Goal: Transaction & Acquisition: Purchase product/service

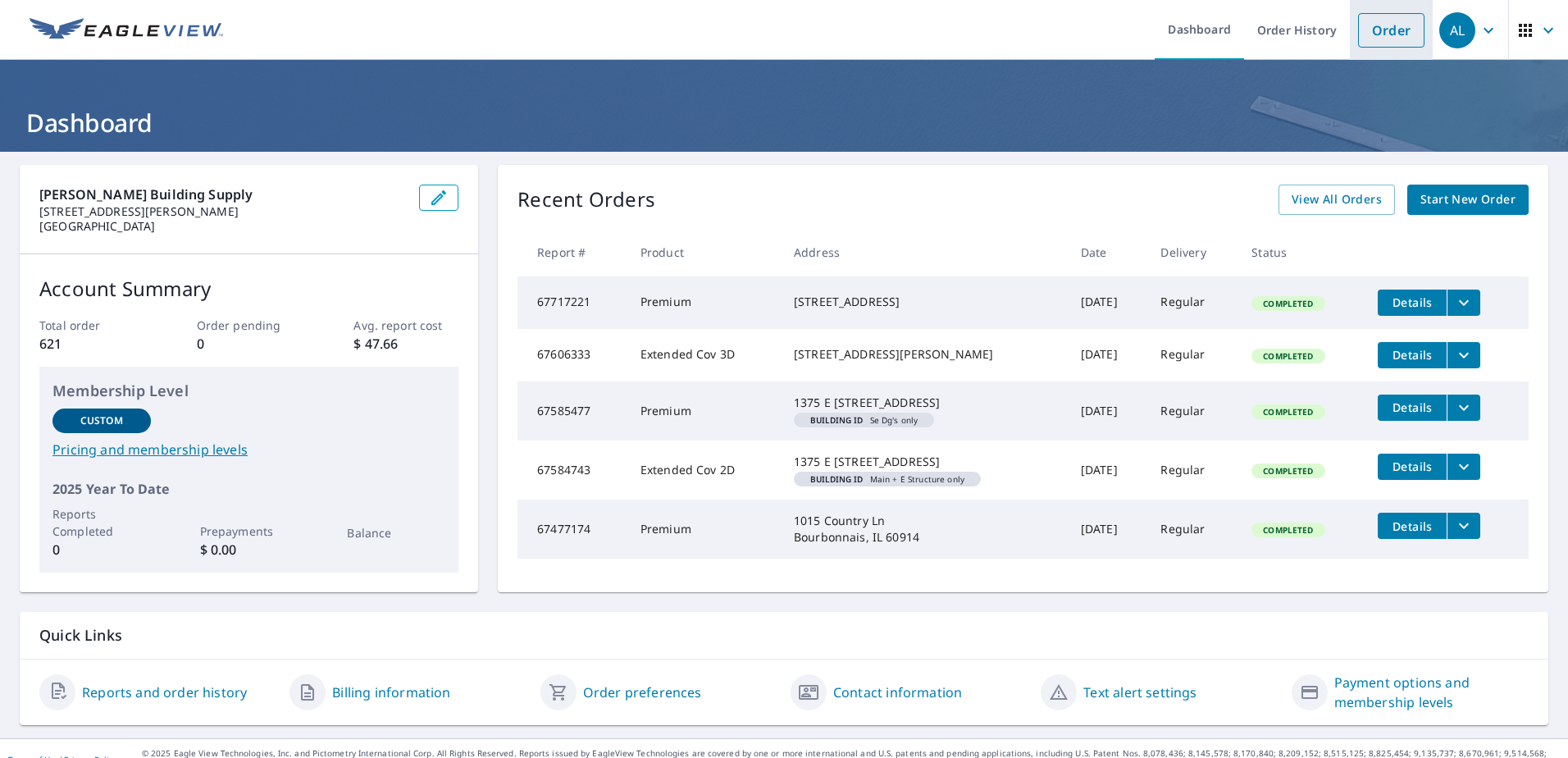
click at [1358, 36] on link "Order" at bounding box center [1391, 30] width 66 height 35
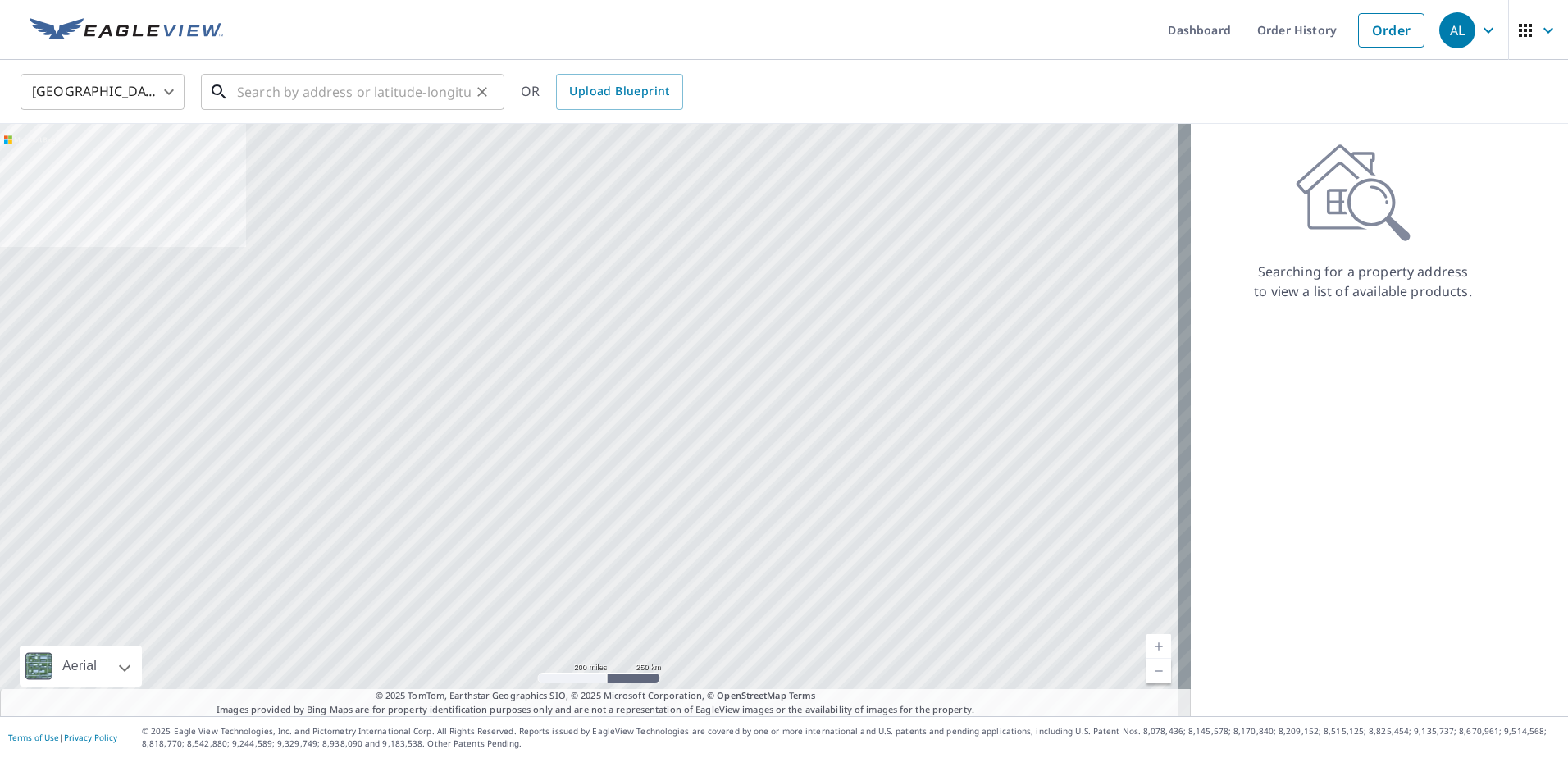
click at [288, 96] on input "text" at bounding box center [354, 91] width 234 height 46
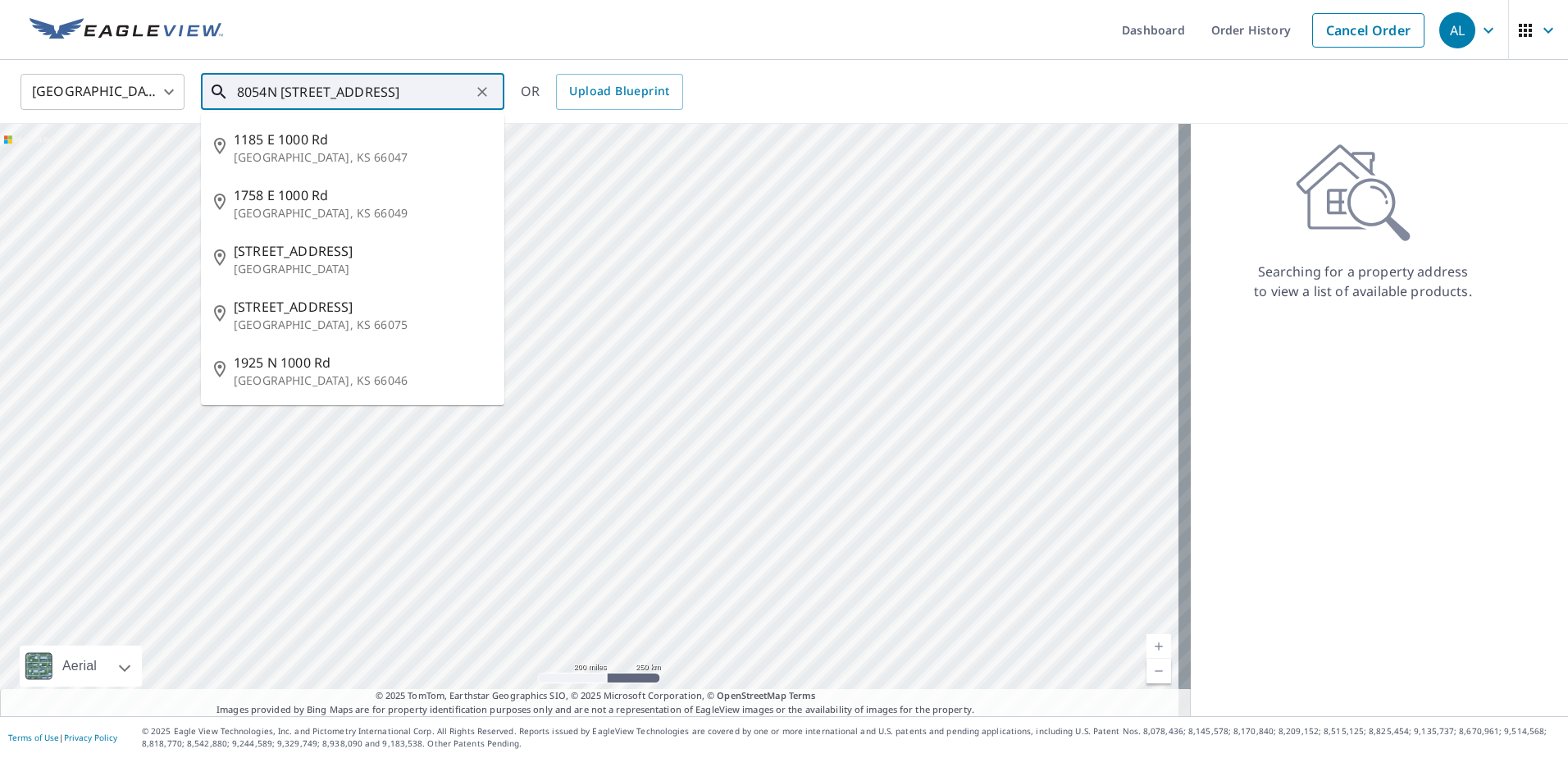
click at [361, 96] on input "8054N [STREET_ADDRESS]" at bounding box center [354, 91] width 234 height 46
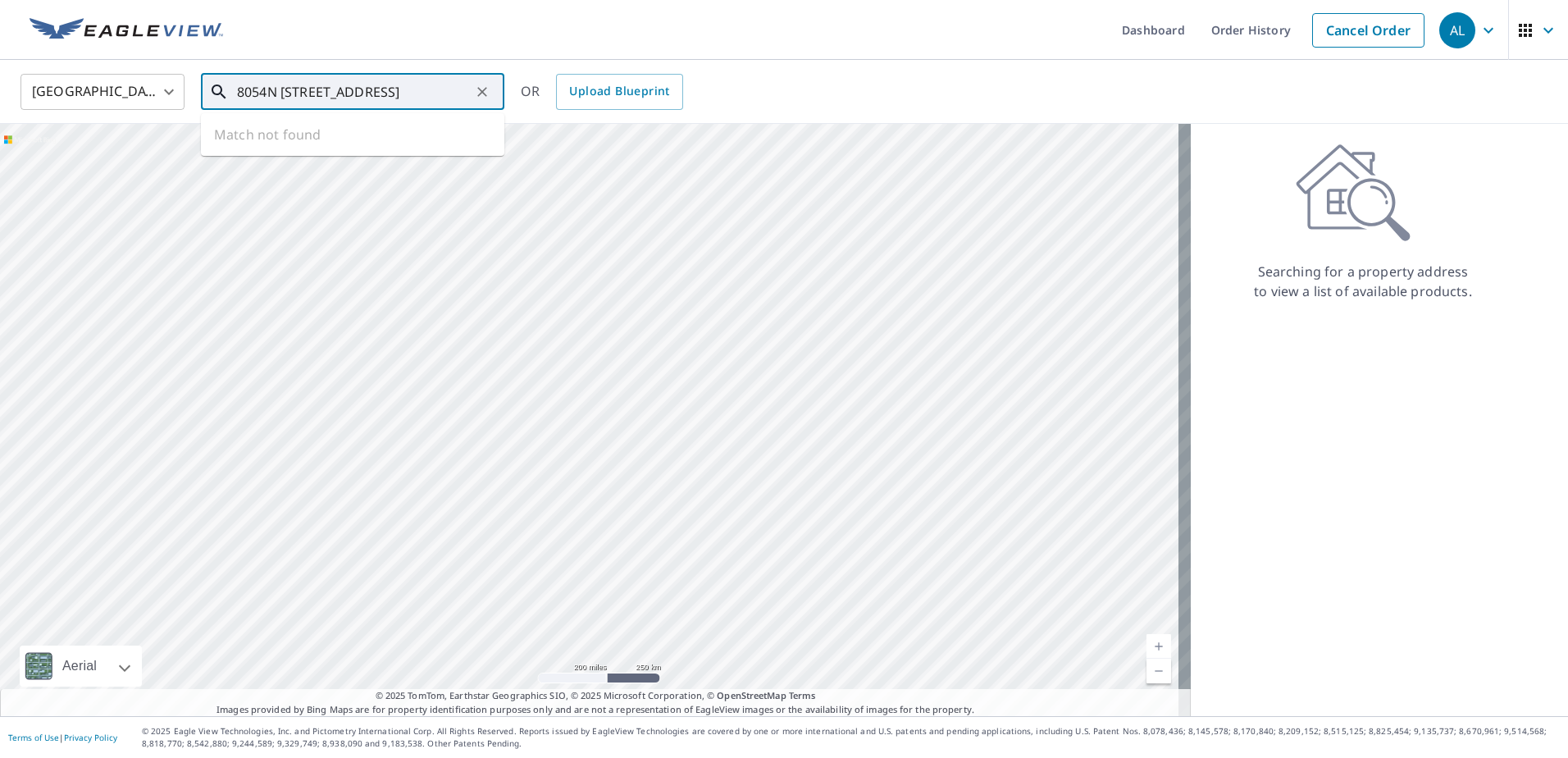
click at [443, 86] on input "8054N [STREET_ADDRESS]" at bounding box center [354, 91] width 234 height 46
type input "8054N [STREET_ADDRESS]"
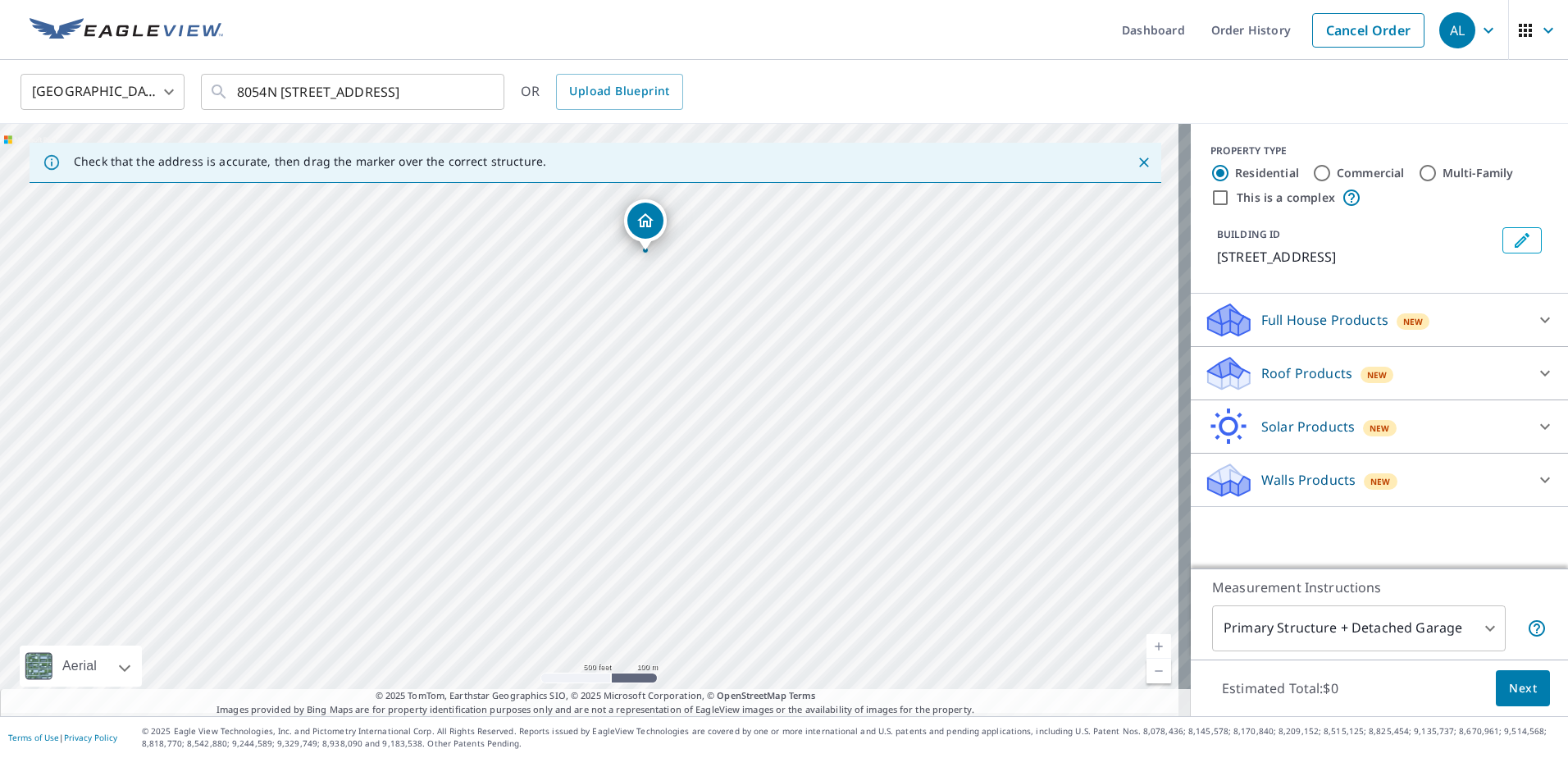
drag, startPoint x: 687, startPoint y: 438, endPoint x: 715, endPoint y: 236, distance: 203.9
click at [715, 236] on div "[STREET_ADDRESS]" at bounding box center [595, 421] width 1191 height 593
drag, startPoint x: 767, startPoint y: 255, endPoint x: 658, endPoint y: 502, distance: 270.0
click at [633, 554] on div "[STREET_ADDRESS]" at bounding box center [595, 421] width 1191 height 593
drag, startPoint x: 608, startPoint y: 519, endPoint x: 660, endPoint y: 367, distance: 160.6
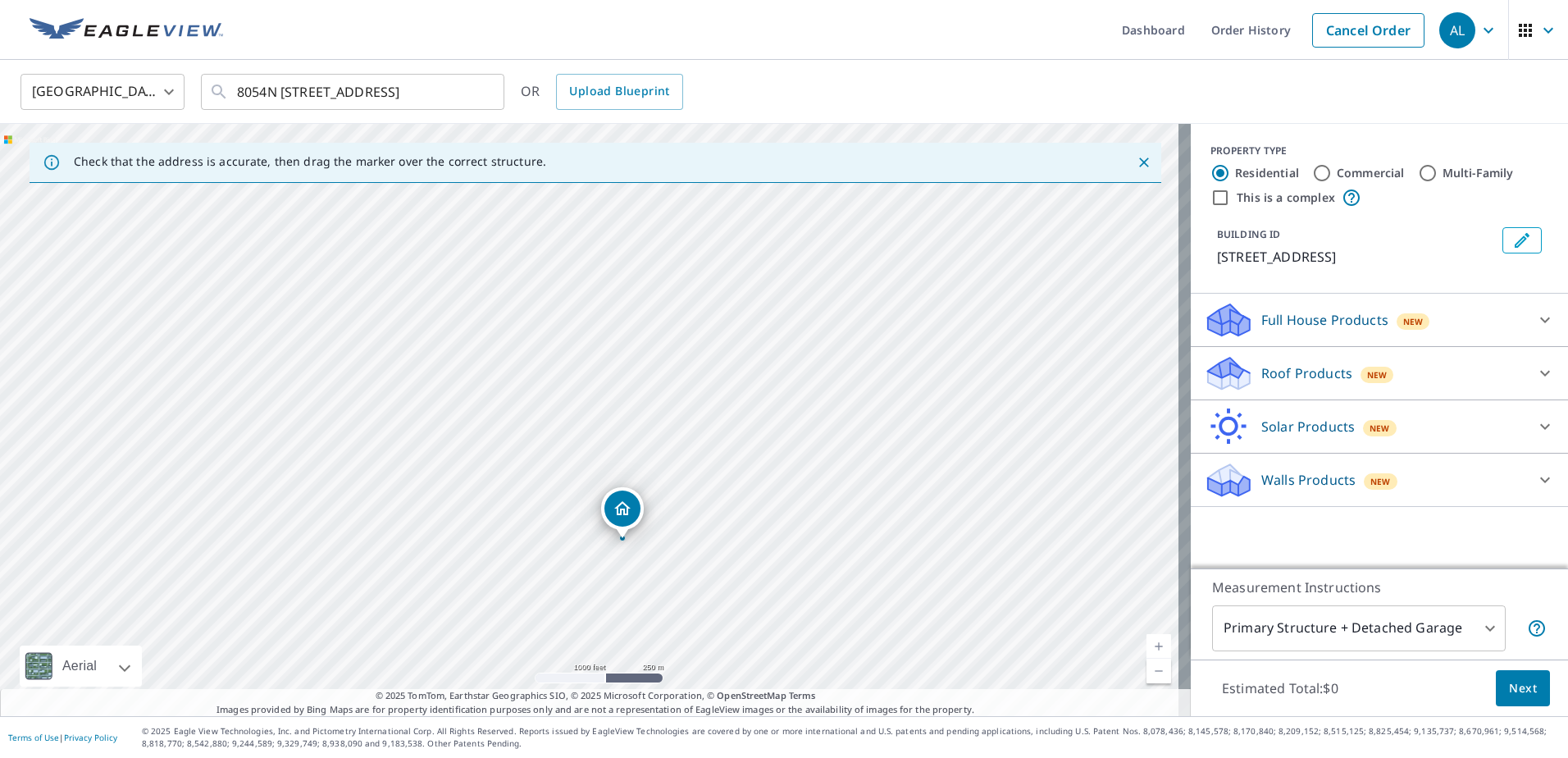
click at [660, 367] on div "[STREET_ADDRESS]" at bounding box center [595, 421] width 1191 height 593
drag, startPoint x: 566, startPoint y: 370, endPoint x: 630, endPoint y: 512, distance: 155.8
click at [630, 512] on div "[STREET_ADDRESS]" at bounding box center [595, 421] width 1191 height 593
click at [433, 431] on div "[STREET_ADDRESS]" at bounding box center [595, 421] width 1191 height 593
drag, startPoint x: 583, startPoint y: 410, endPoint x: 513, endPoint y: 229, distance: 194.1
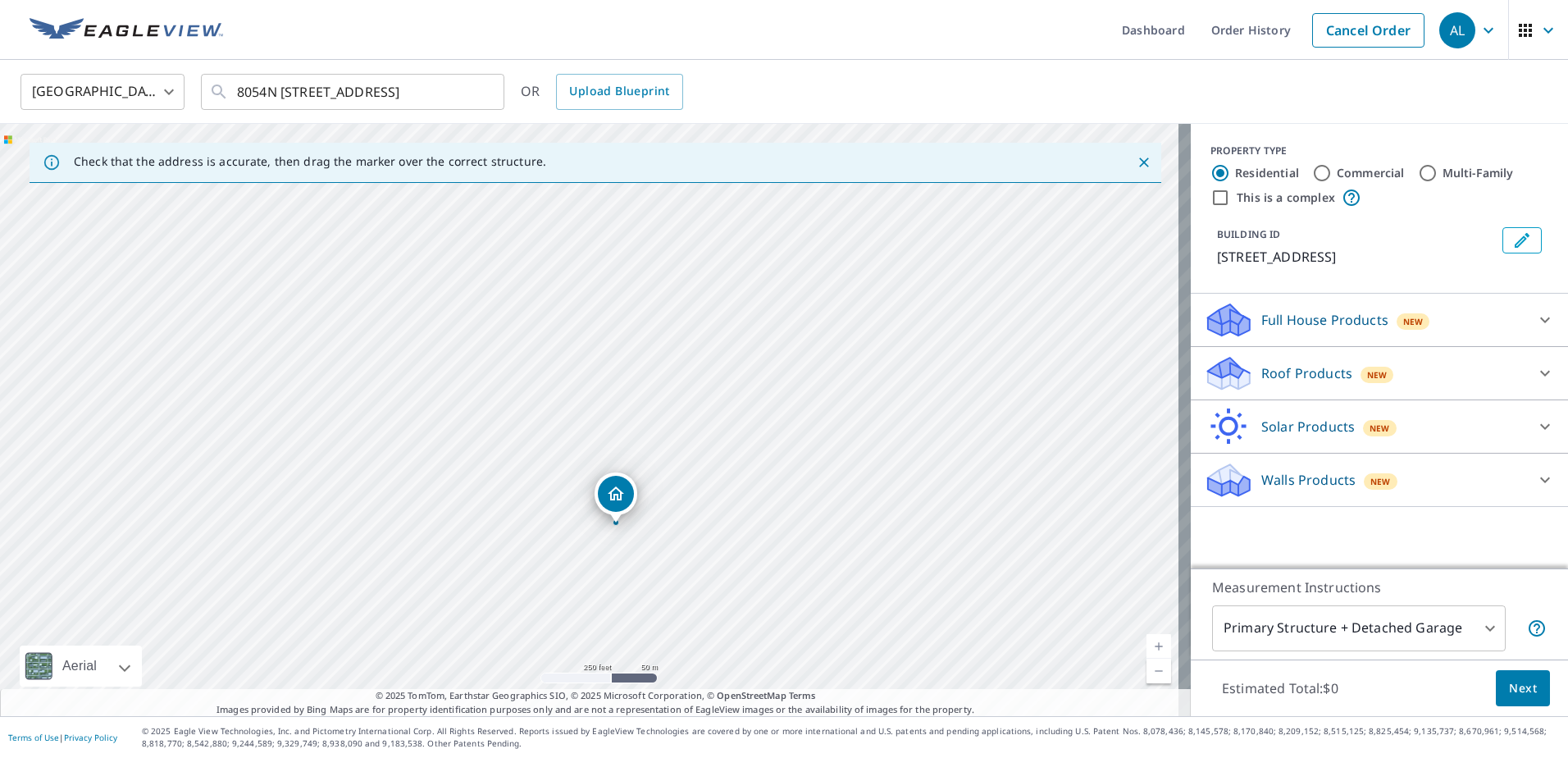
drag, startPoint x: 586, startPoint y: 299, endPoint x: 638, endPoint y: 508, distance: 215.4
click at [638, 508] on div "[STREET_ADDRESS]" at bounding box center [595, 421] width 1191 height 593
drag, startPoint x: 645, startPoint y: 586, endPoint x: 610, endPoint y: 354, distance: 234.6
drag, startPoint x: 685, startPoint y: 412, endPoint x: 693, endPoint y: 512, distance: 100.3
click at [693, 512] on div "[STREET_ADDRESS]" at bounding box center [595, 421] width 1191 height 593
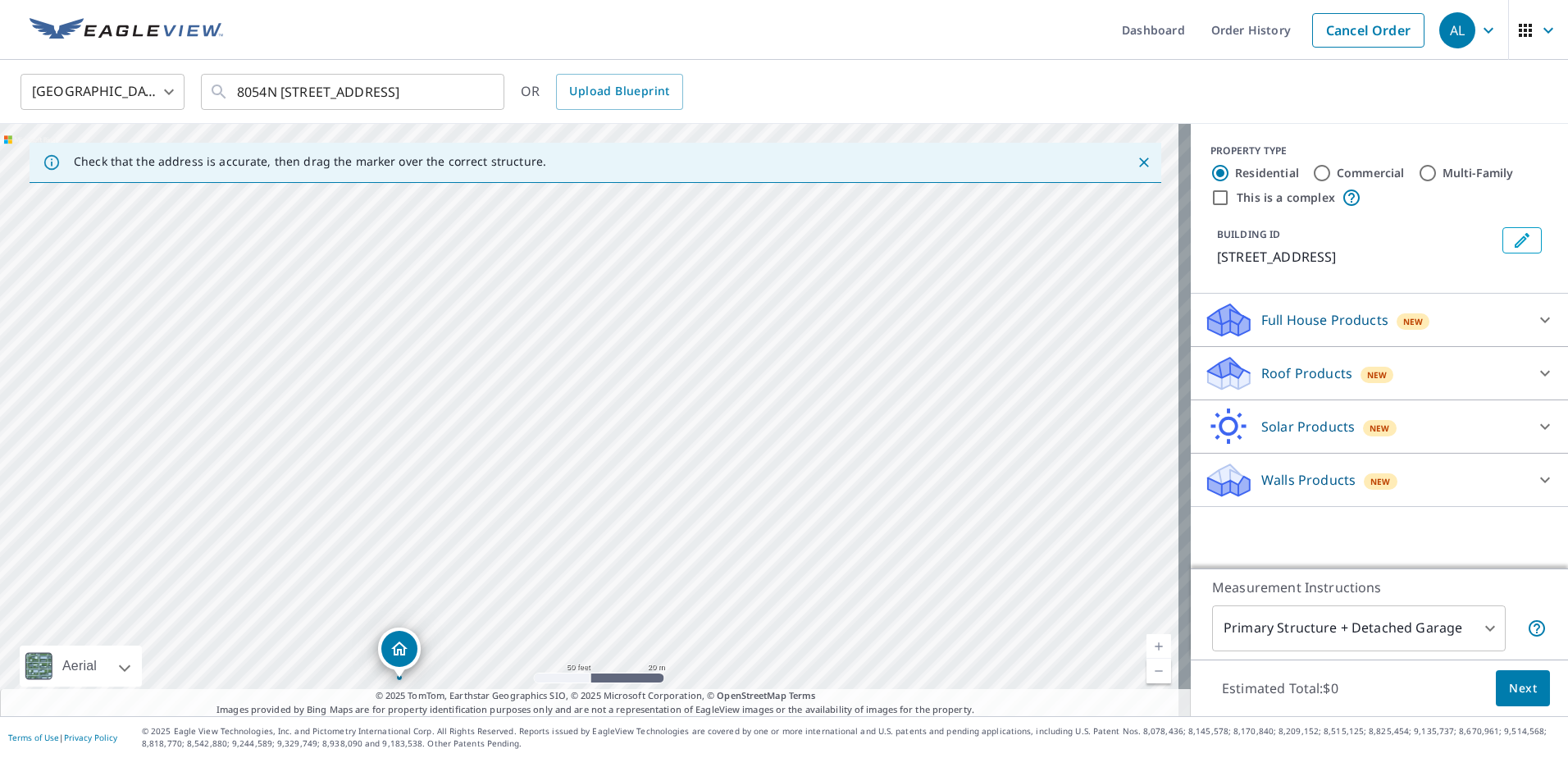
drag, startPoint x: 531, startPoint y: 502, endPoint x: 594, endPoint y: 412, distance: 109.9
click at [594, 412] on div "[STREET_ADDRESS]" at bounding box center [595, 421] width 1191 height 593
drag, startPoint x: 396, startPoint y: 643, endPoint x: 401, endPoint y: 230, distance: 413.0
drag, startPoint x: 546, startPoint y: 379, endPoint x: 550, endPoint y: 362, distance: 17.5
click at [1244, 379] on div "Roof Products New" at bounding box center [1365, 373] width 321 height 38
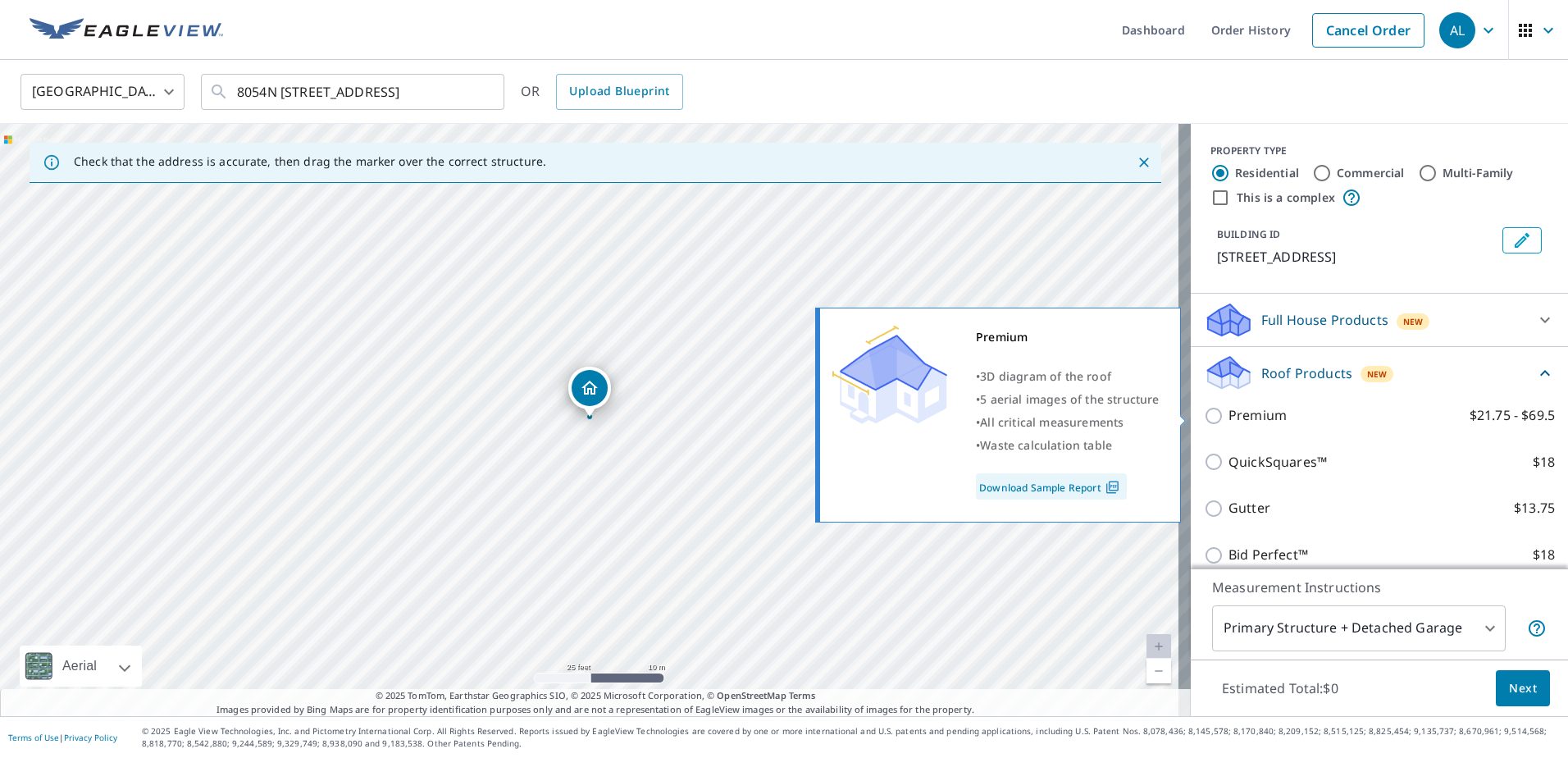
click at [1229, 418] on p "Premium" at bounding box center [1257, 415] width 58 height 21
click at [1219, 418] on input "Premium $21.75 - $69.5" at bounding box center [1216, 416] width 25 height 20
checkbox input "true"
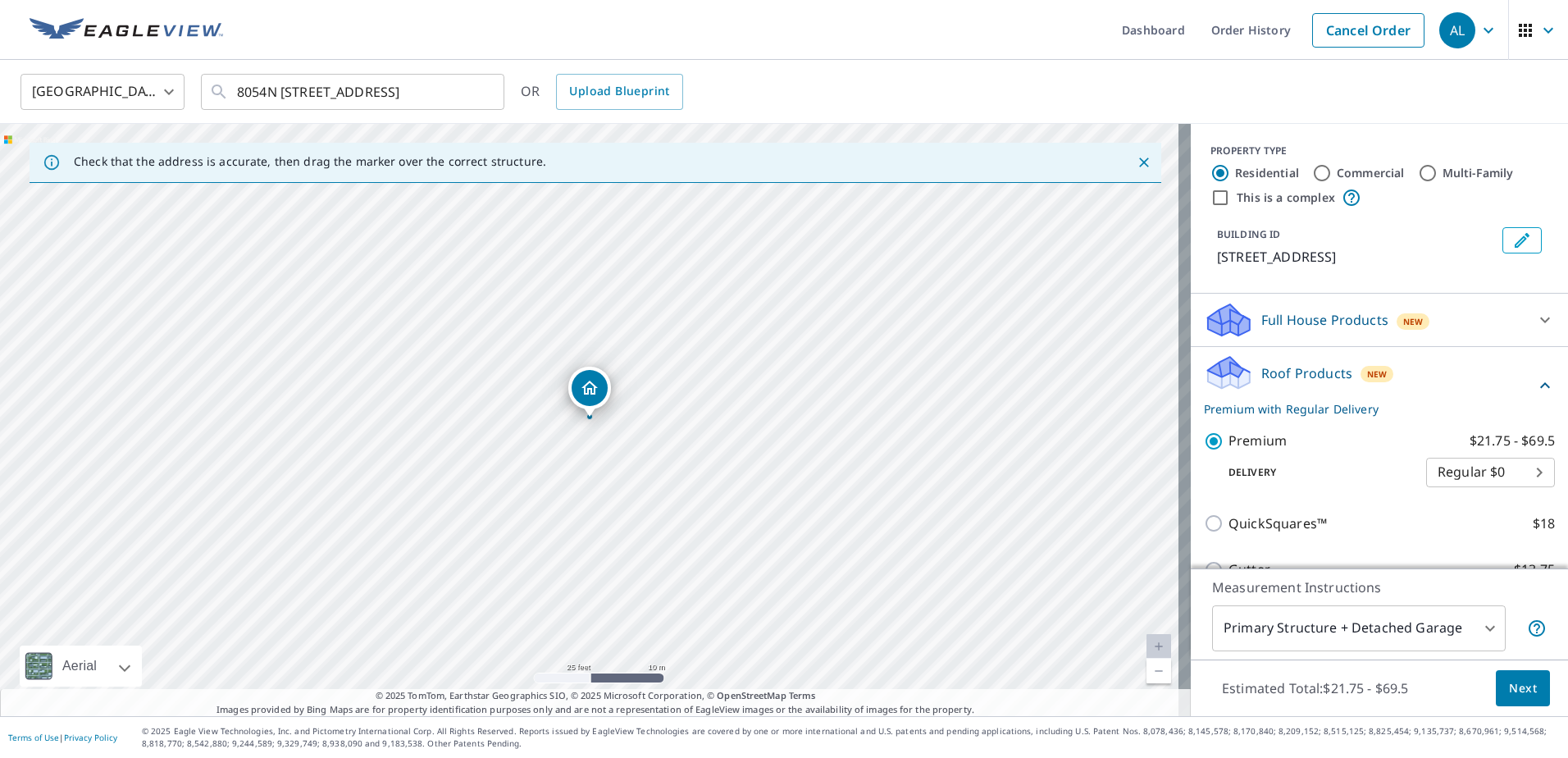
click at [1509, 680] on span "Next" at bounding box center [1522, 688] width 28 height 21
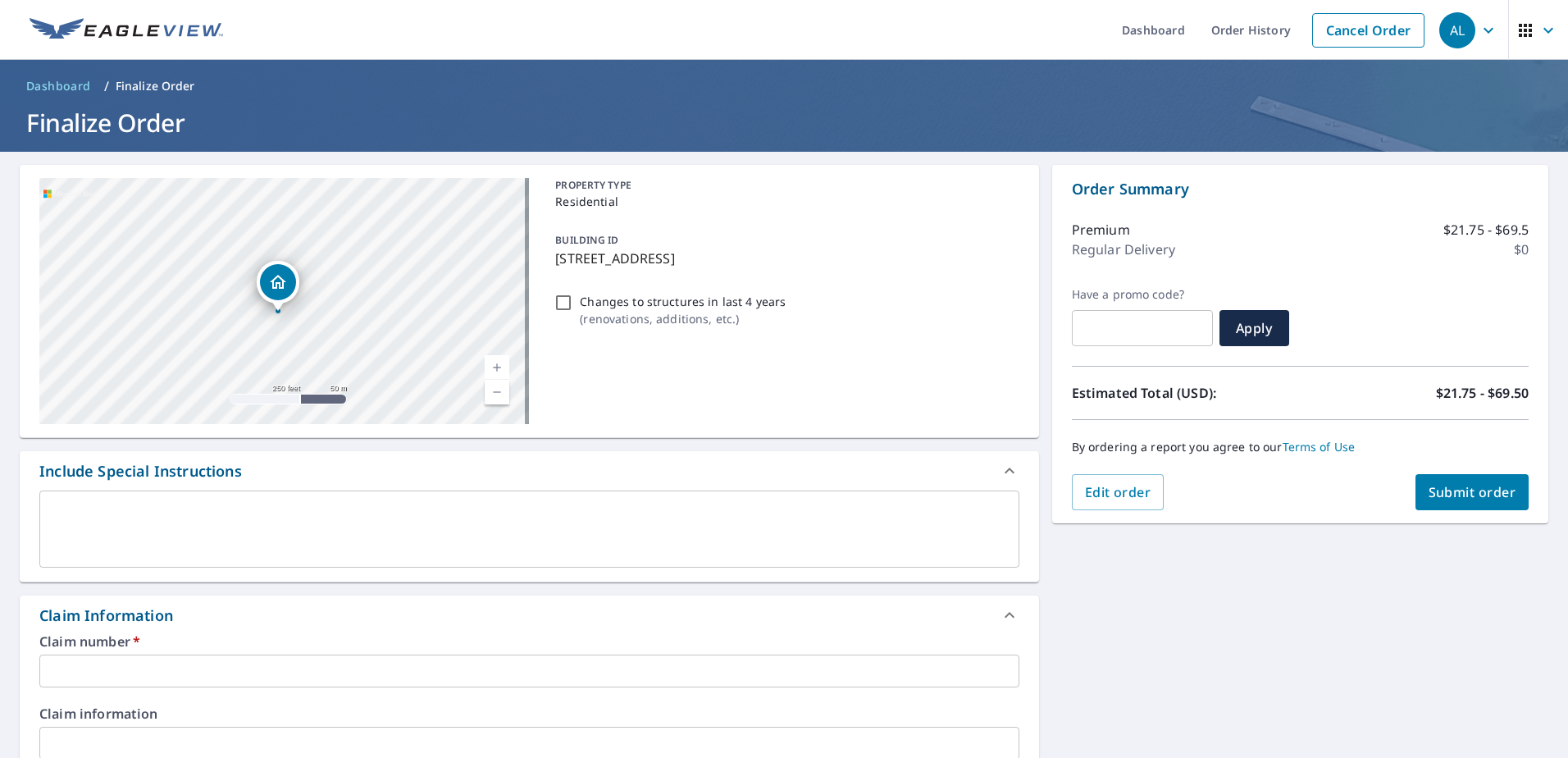
drag, startPoint x: 287, startPoint y: 276, endPoint x: 283, endPoint y: 288, distance: 12.6
click at [283, 288] on icon "Dropped pin, building 1, Residential property, 8446 S Spruce St Manteno, IL 609…" at bounding box center [278, 282] width 20 height 20
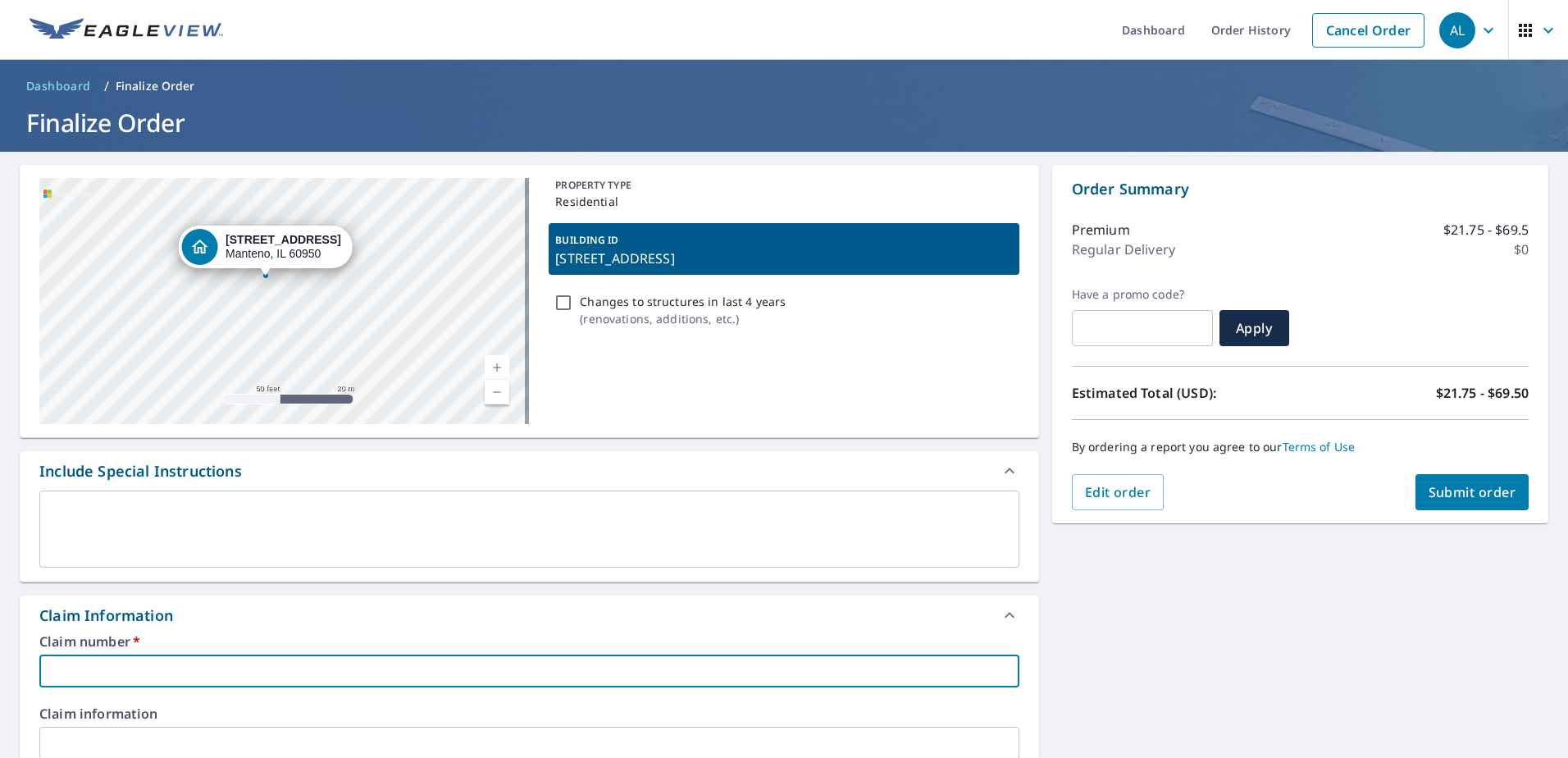
paste input "7937952"
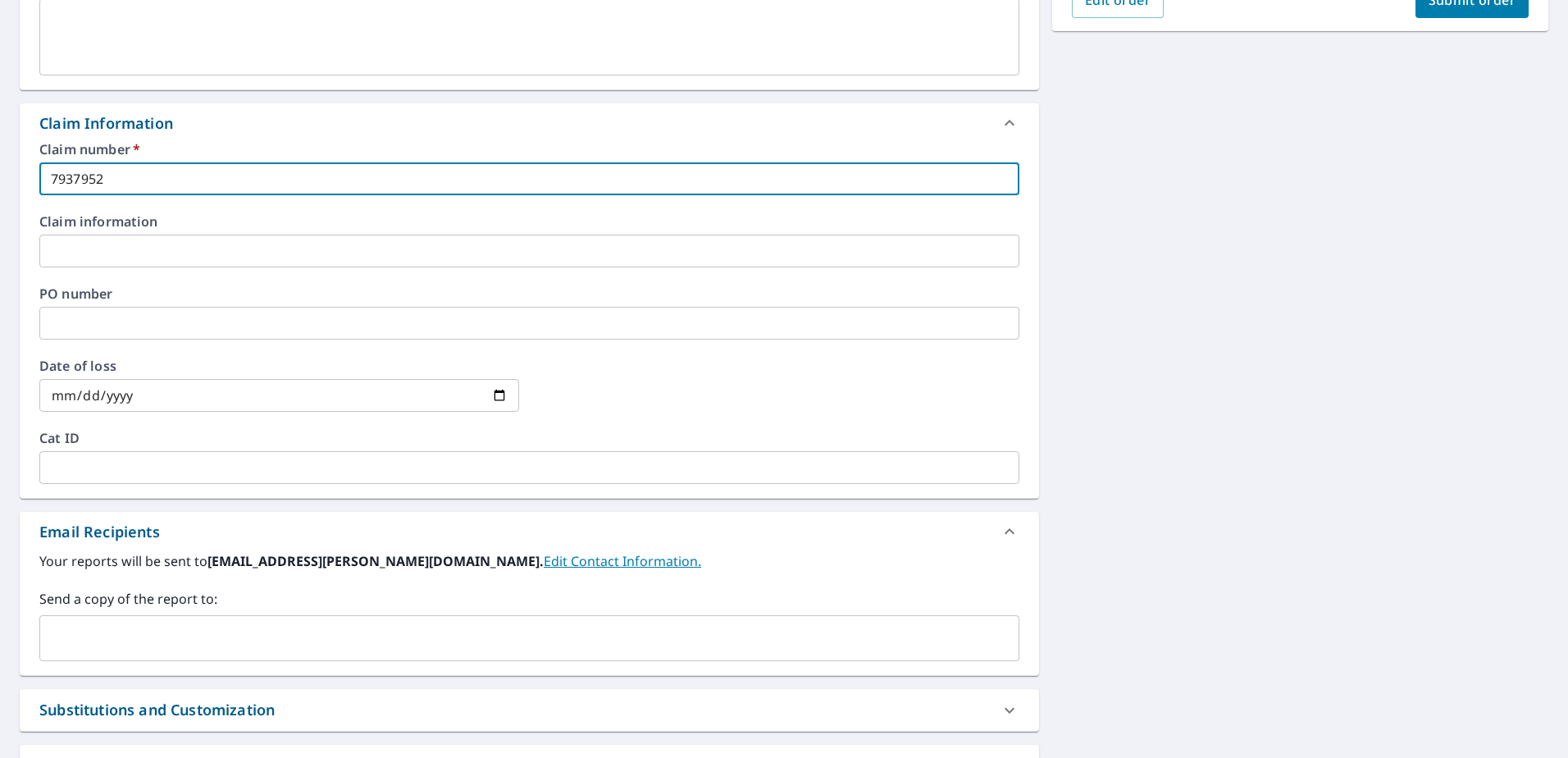
scroll to position [164, 0]
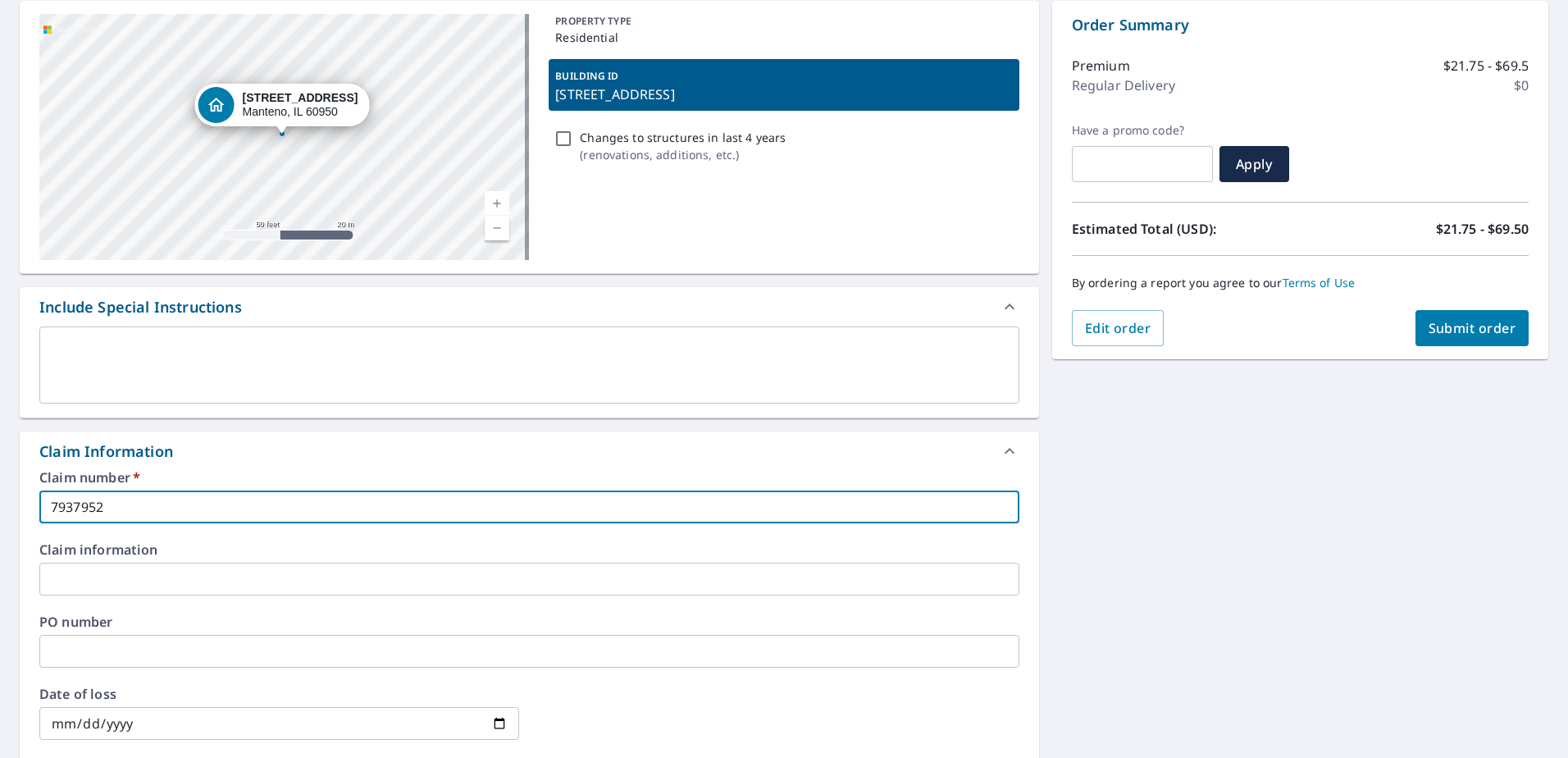
type input "7937952"
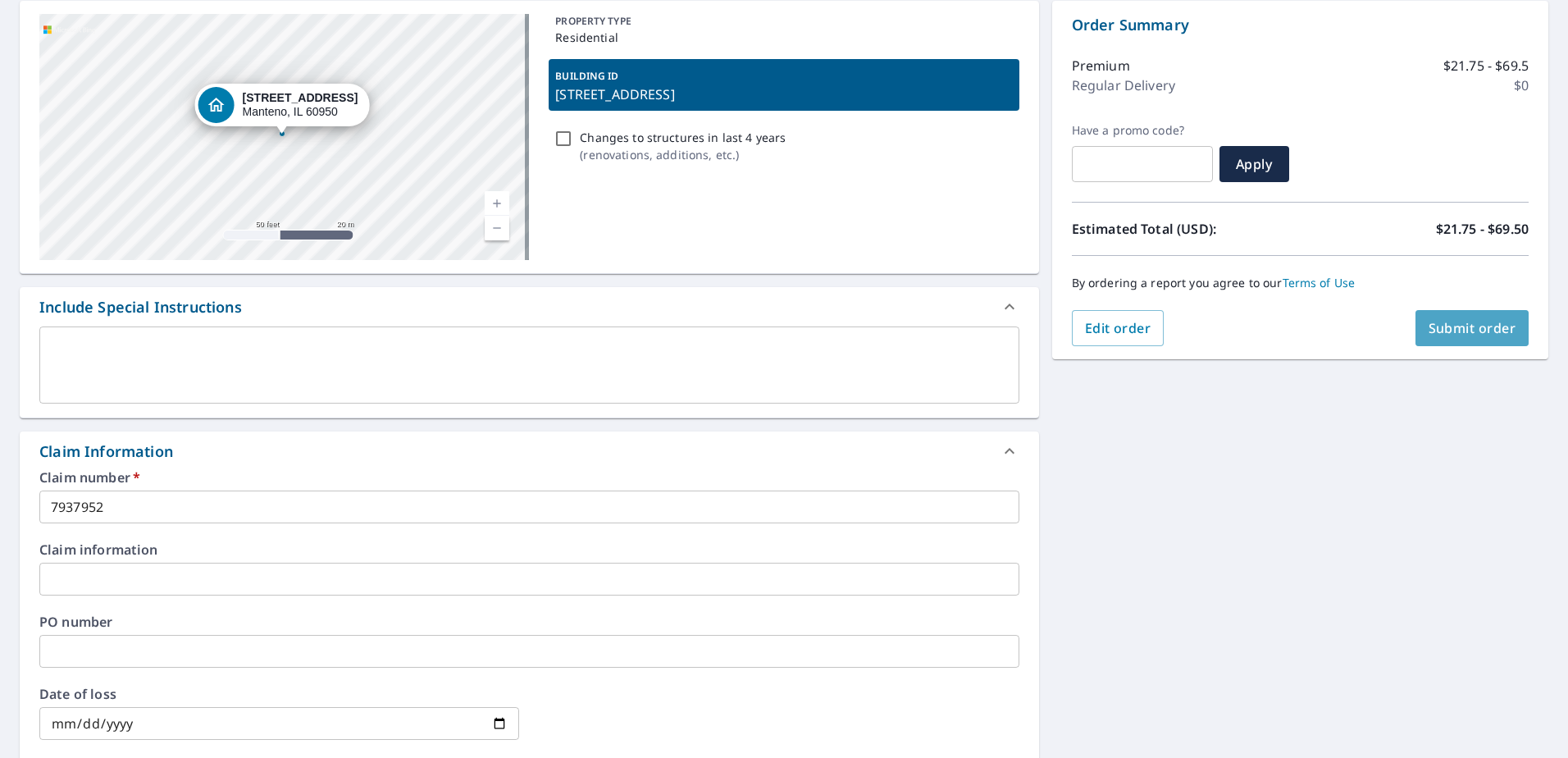
click at [1442, 332] on span "Submit order" at bounding box center [1473, 328] width 87 height 18
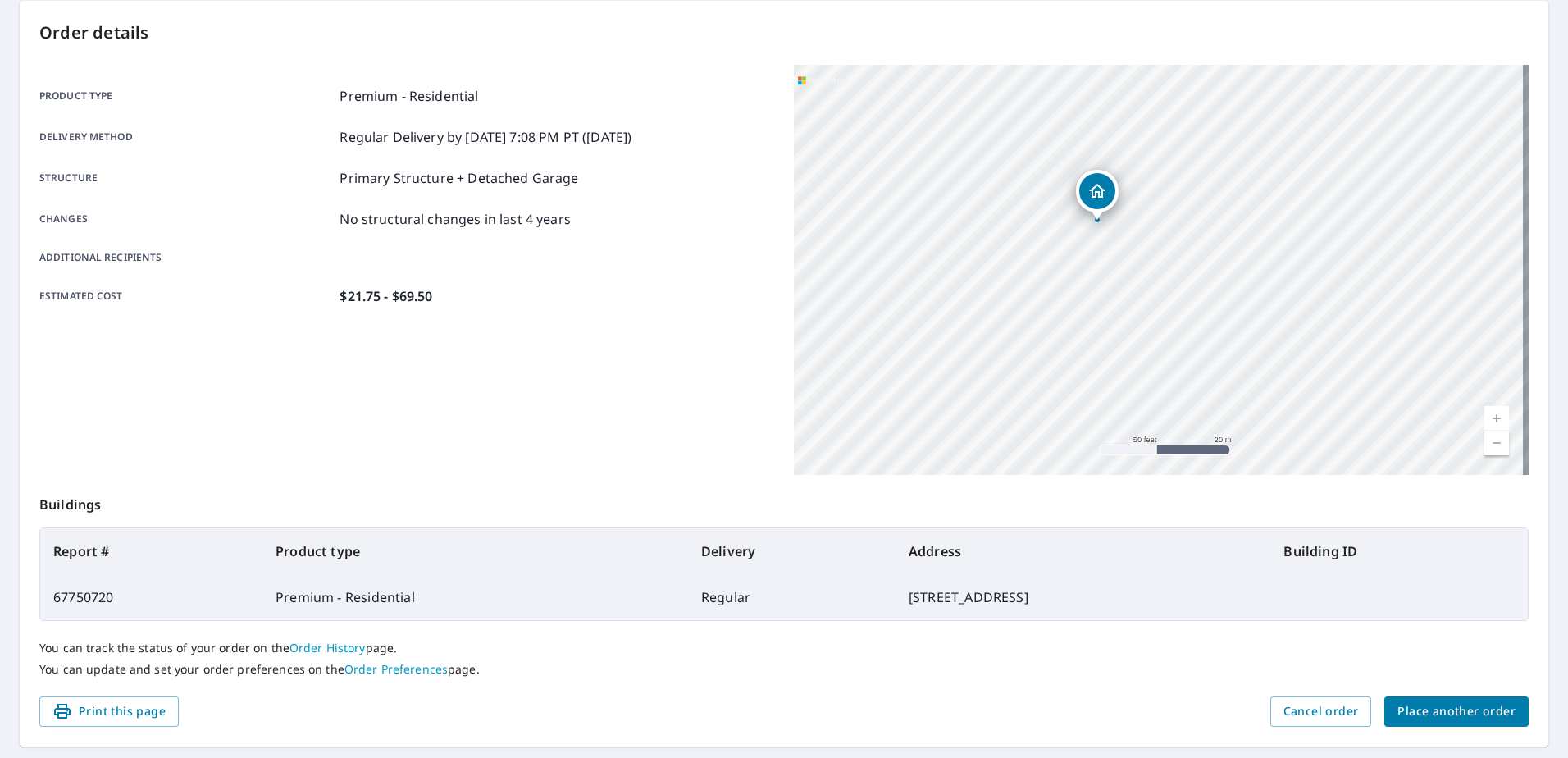
drag, startPoint x: 1281, startPoint y: 208, endPoint x: 1108, endPoint y: 420, distance: 273.6
click at [1108, 420] on div "[STREET_ADDRESS]" at bounding box center [1161, 270] width 734 height 410
click at [896, 597] on td "[STREET_ADDRESS]" at bounding box center [1083, 596] width 375 height 46
drag, startPoint x: 773, startPoint y: 597, endPoint x: 875, endPoint y: 593, distance: 102.1
click at [896, 593] on td "[STREET_ADDRESS]" at bounding box center [1083, 596] width 375 height 46
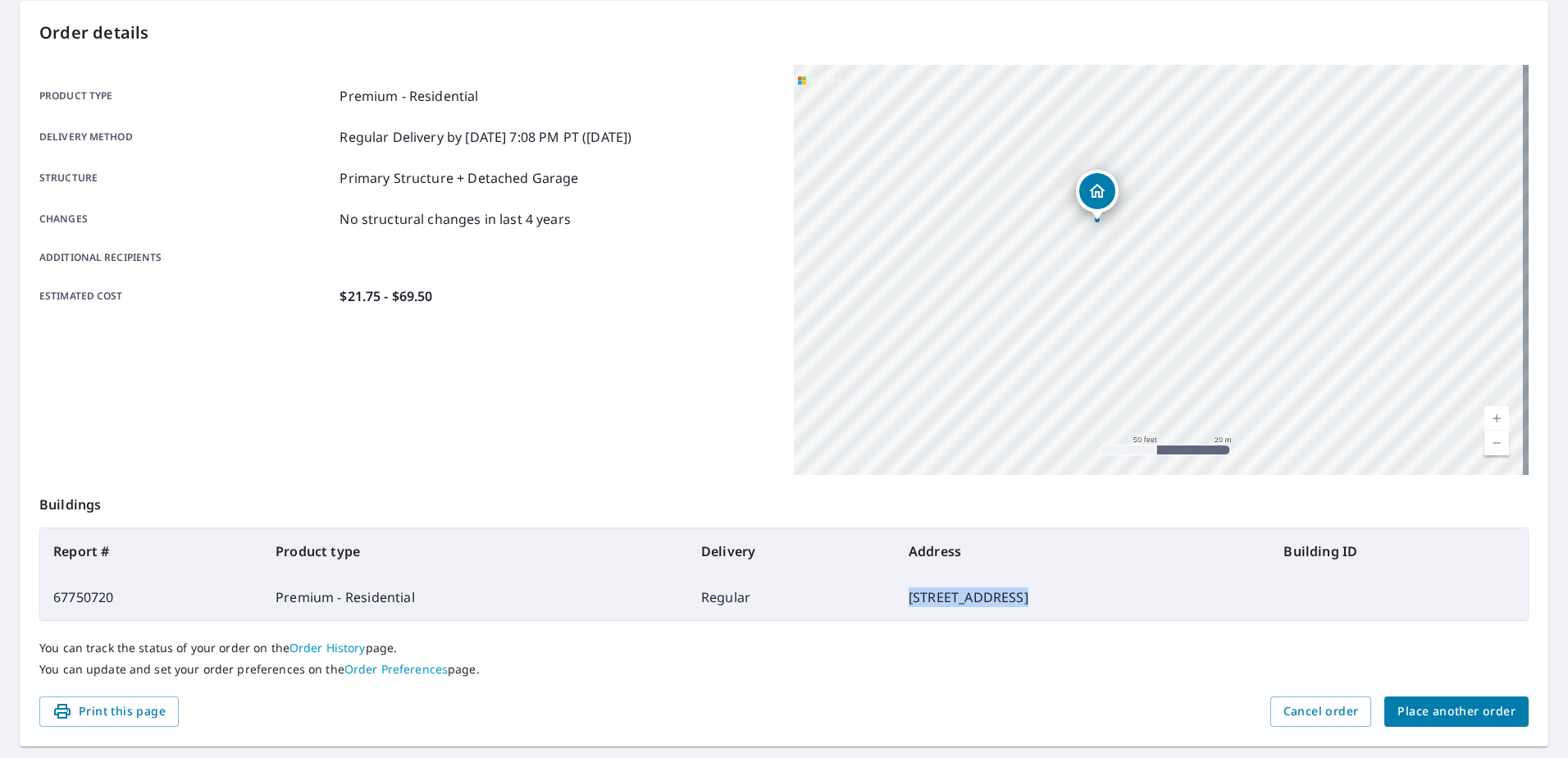
drag, startPoint x: 875, startPoint y: 593, endPoint x: 860, endPoint y: 593, distance: 15.0
copy td "[STREET_ADDRESS]"
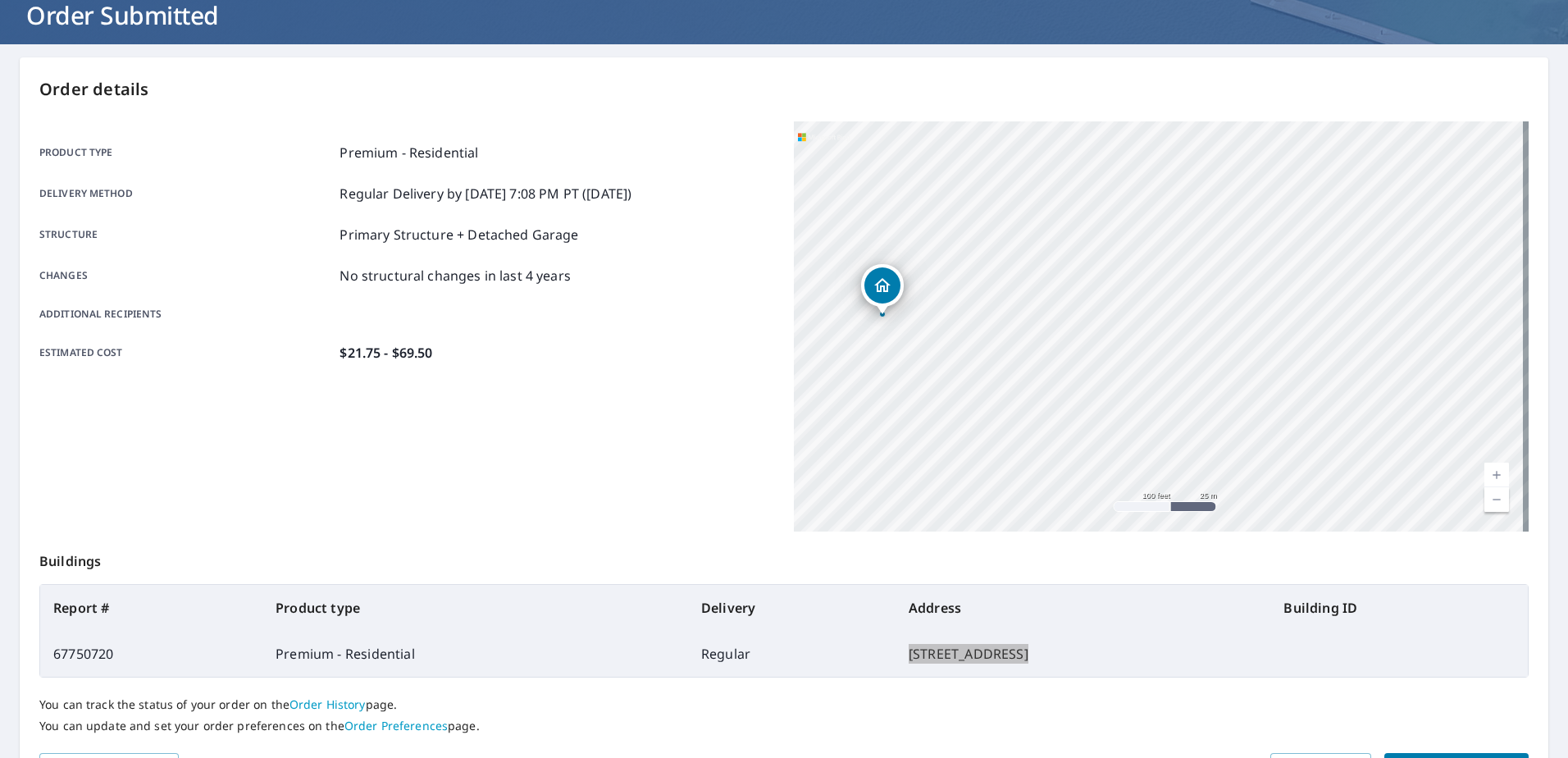
scroll to position [82, 0]
